Goal: Check status: Check status

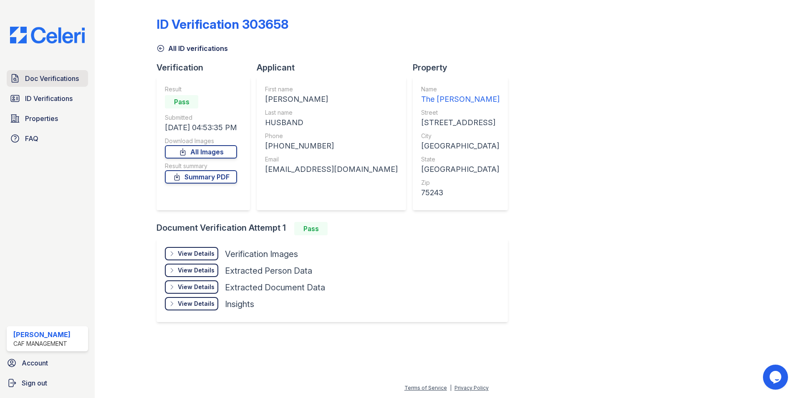
click at [48, 81] on span "Doc Verifications" at bounding box center [52, 78] width 54 height 10
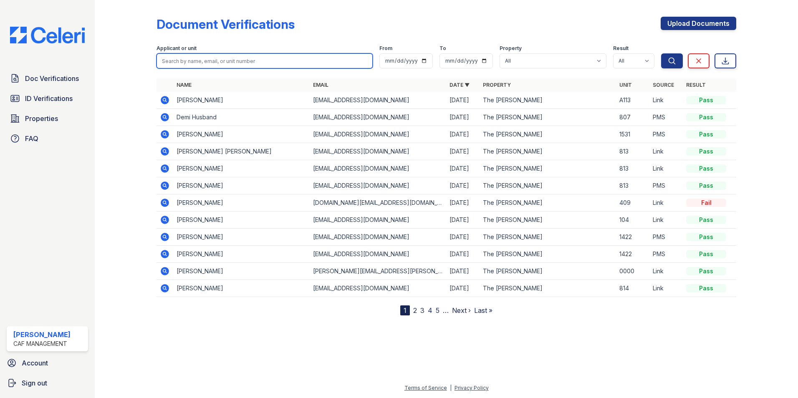
click at [193, 64] on input "search" at bounding box center [265, 60] width 216 height 15
type input "cook"
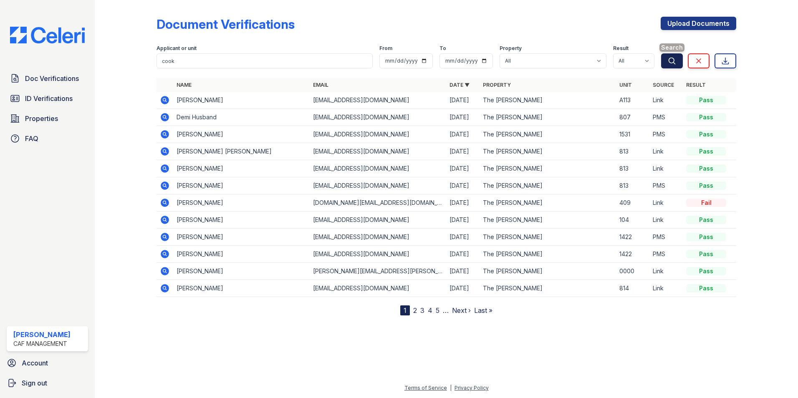
click at [673, 62] on icon "submit" at bounding box center [672, 61] width 8 height 8
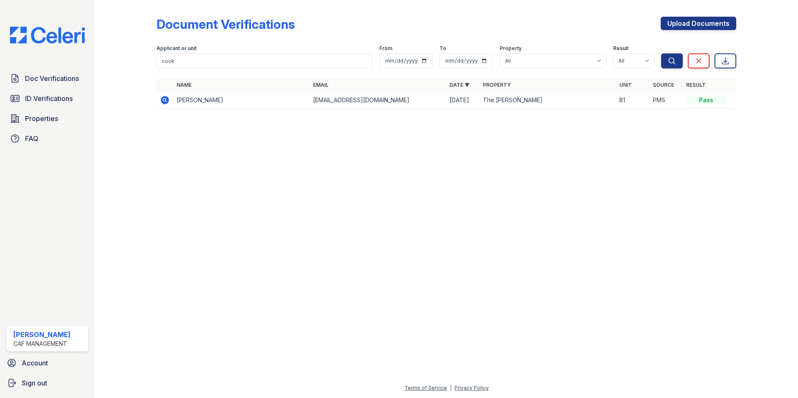
click at [201, 102] on td "Cody Cook" at bounding box center [241, 100] width 137 height 17
click at [165, 101] on icon at bounding box center [165, 100] width 10 height 10
